Goal: Check status: Check status

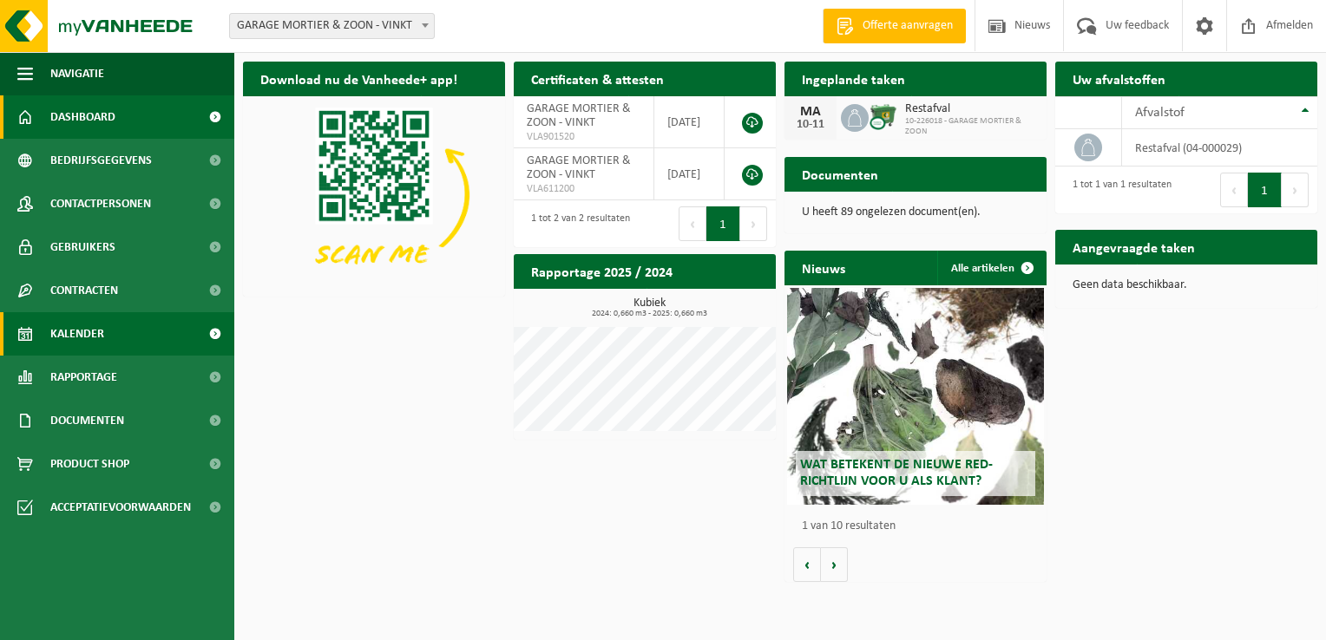
click at [118, 338] on link "Kalender" at bounding box center [117, 333] width 234 height 43
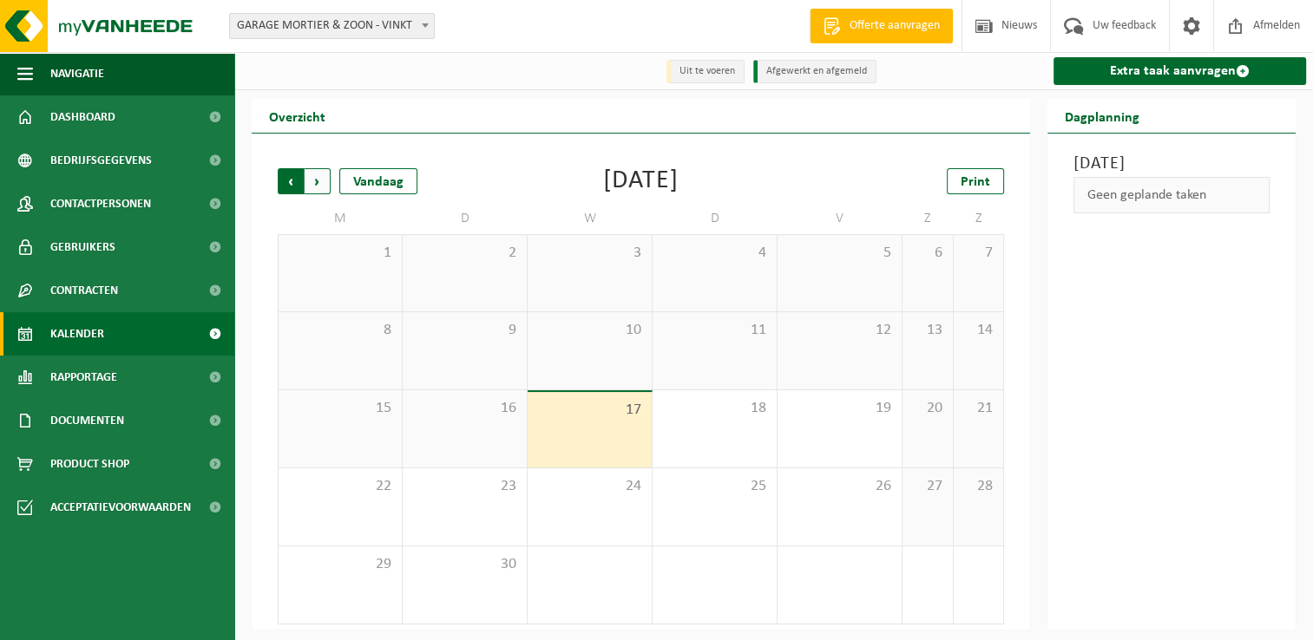
click at [316, 186] on span "Volgende" at bounding box center [318, 181] width 26 height 26
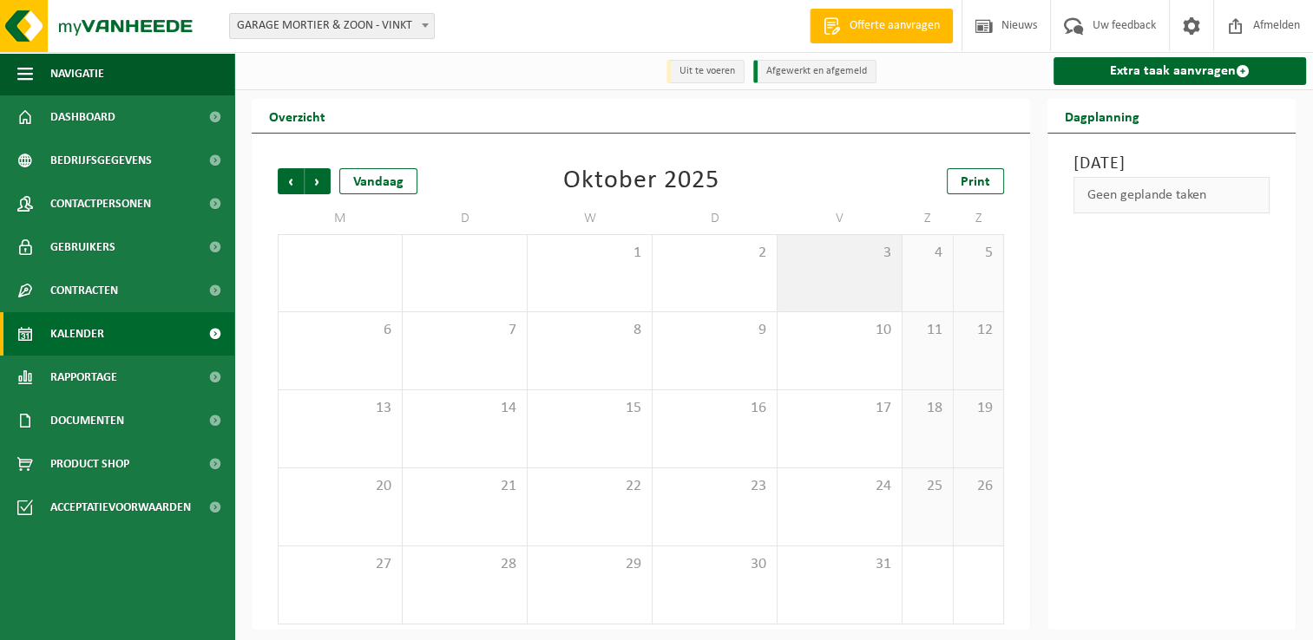
scroll to position [3, 0]
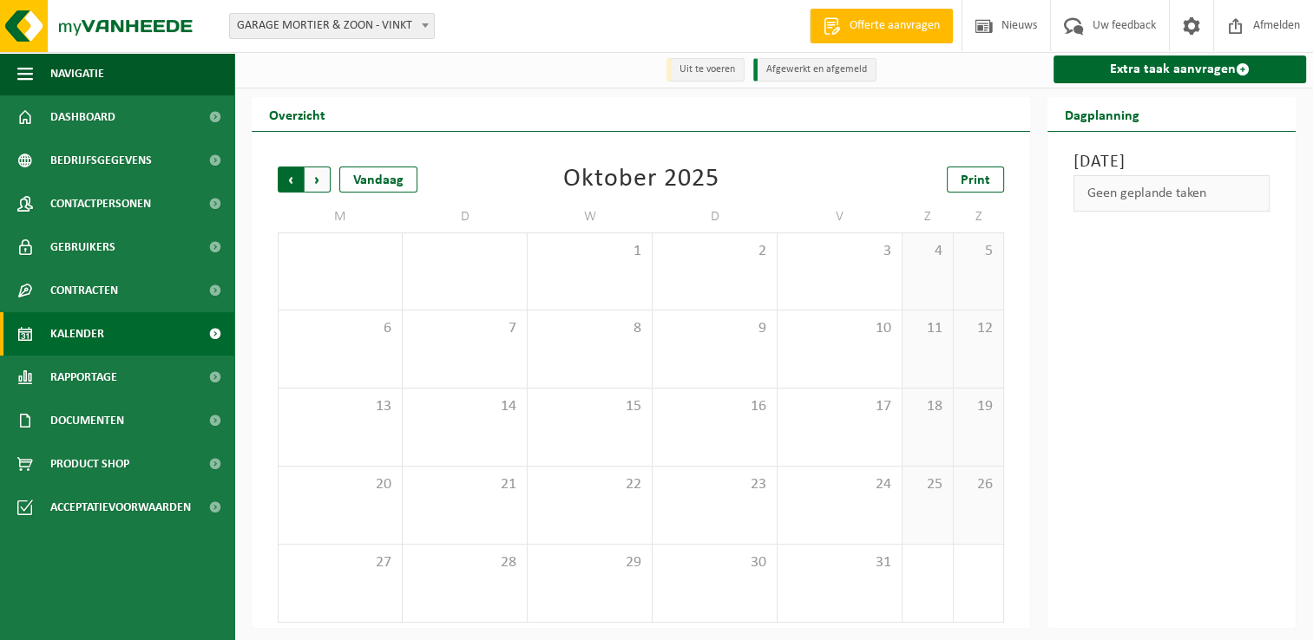
click at [316, 176] on span "Volgende" at bounding box center [318, 180] width 26 height 26
click at [283, 183] on span "Vorige" at bounding box center [291, 180] width 26 height 26
click at [680, 297] on div "2" at bounding box center [715, 271] width 124 height 76
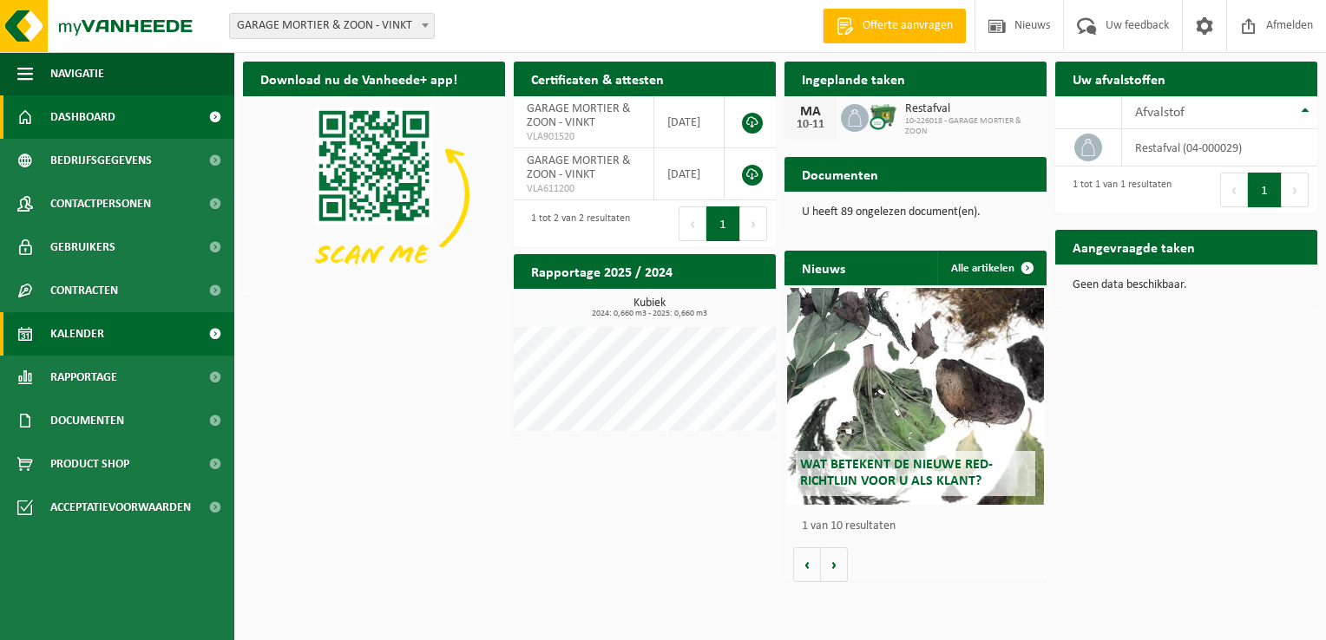
click at [88, 337] on span "Kalender" at bounding box center [77, 333] width 54 height 43
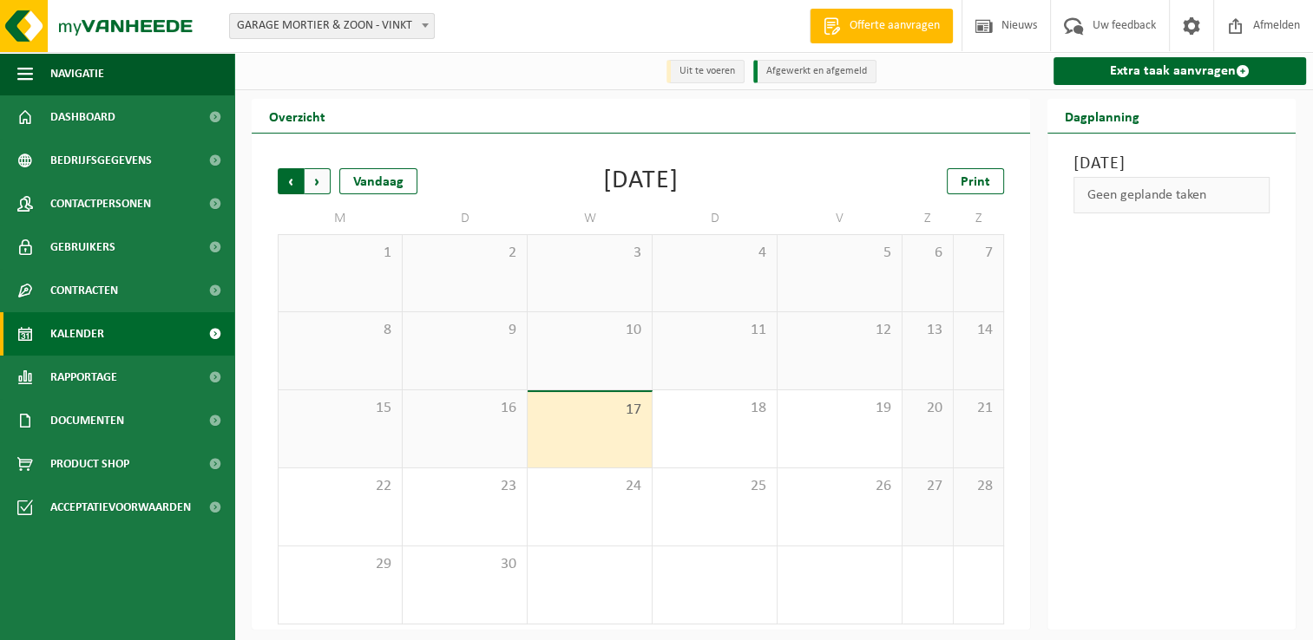
click at [313, 184] on span "Volgende" at bounding box center [318, 181] width 26 height 26
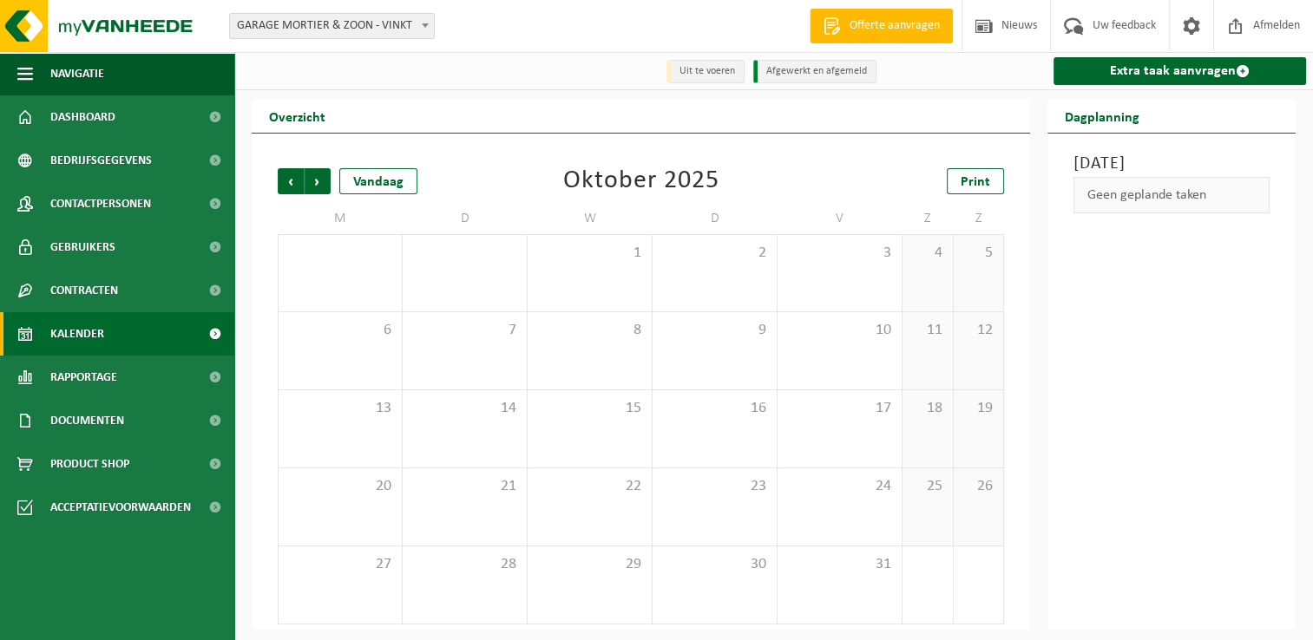
click at [313, 184] on span "Volgende" at bounding box center [318, 181] width 26 height 26
